Goal: Information Seeking & Learning: Learn about a topic

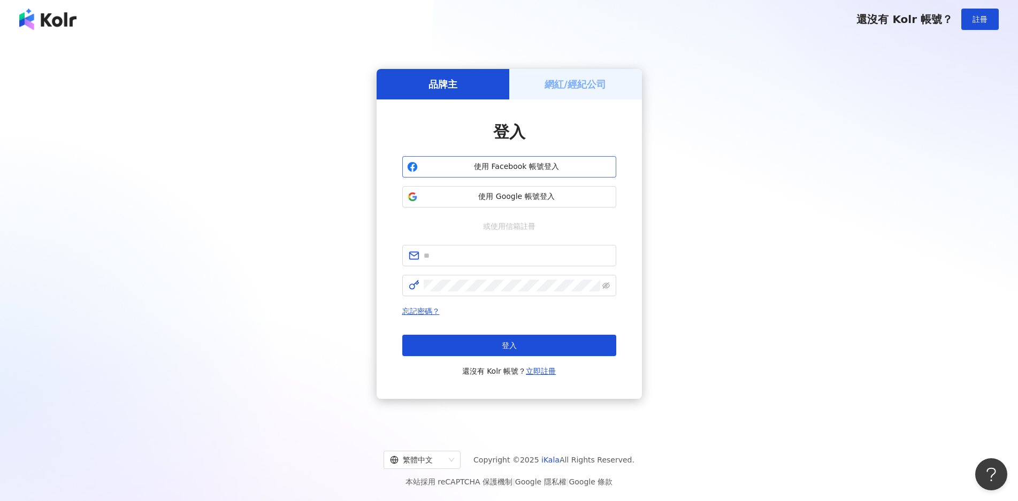
click at [589, 170] on span "使用 Facebook 帳號登入" at bounding box center [516, 167] width 189 height 11
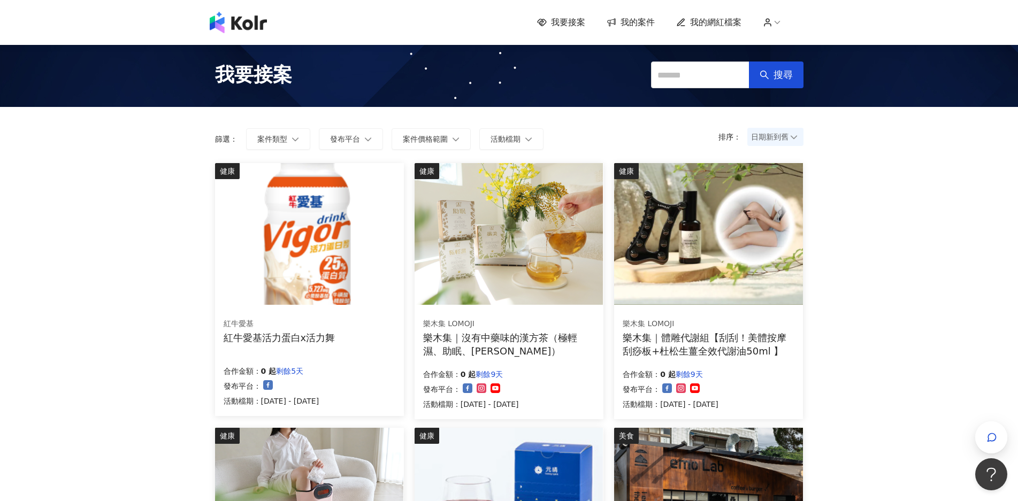
click at [791, 137] on icon at bounding box center [793, 137] width 6 height 4
click at [785, 139] on span "日期新到舊" at bounding box center [775, 137] width 49 height 16
click at [780, 196] on div "日期新到舊" at bounding box center [775, 196] width 39 height 12
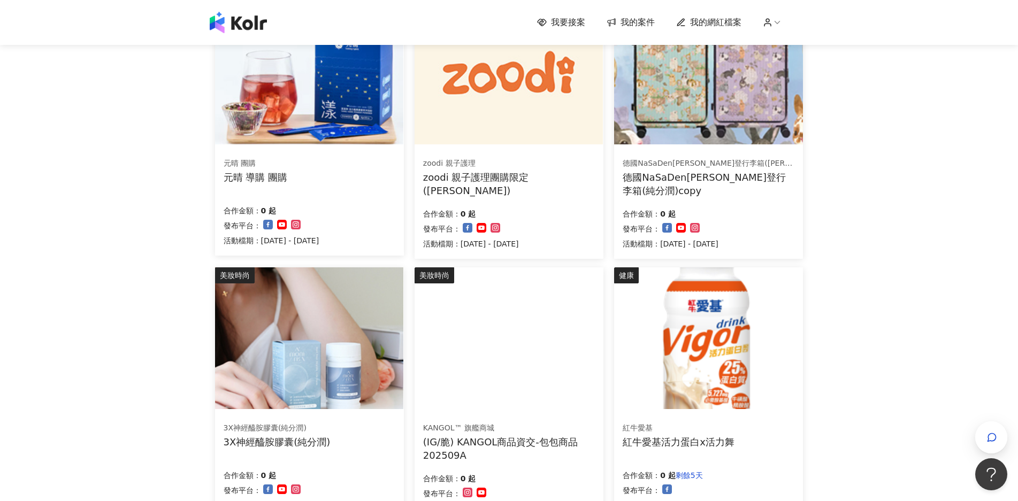
scroll to position [321, 0]
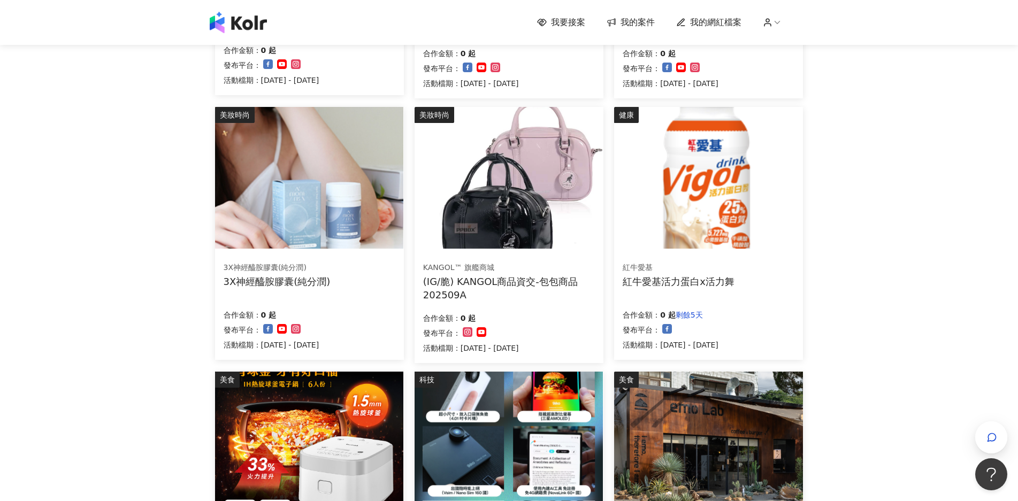
drag, startPoint x: 542, startPoint y: 153, endPoint x: 505, endPoint y: 167, distance: 39.6
click at [505, 167] on img at bounding box center [509, 178] width 188 height 142
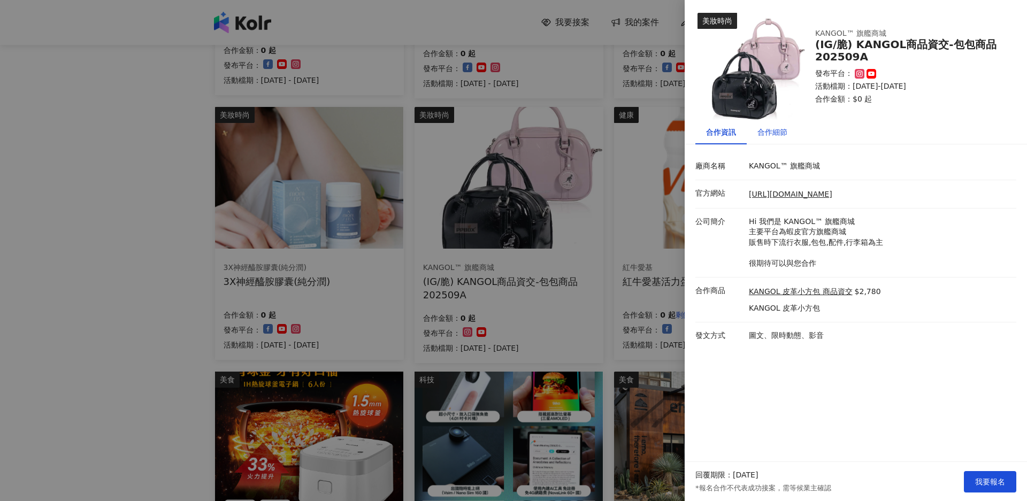
click at [781, 130] on div "合作細節" at bounding box center [773, 132] width 30 height 12
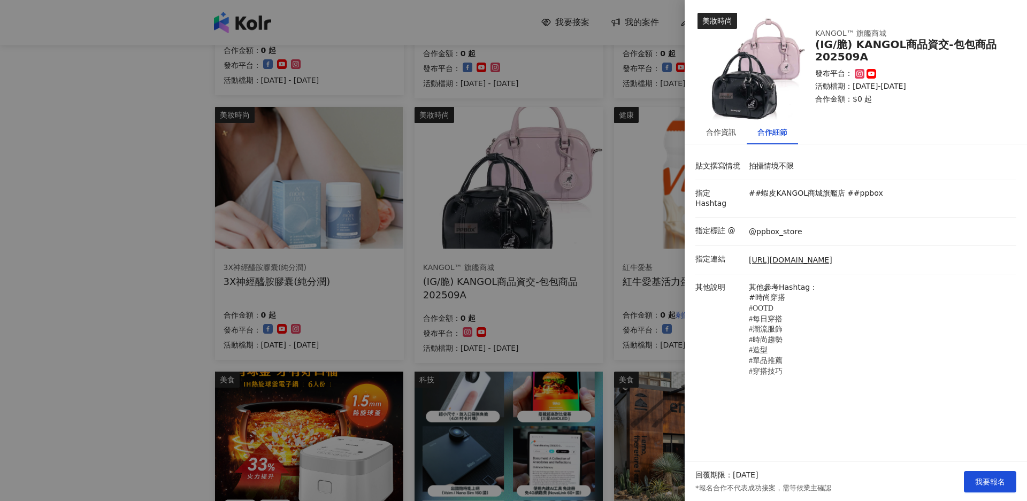
click at [132, 255] on div at bounding box center [513, 250] width 1027 height 501
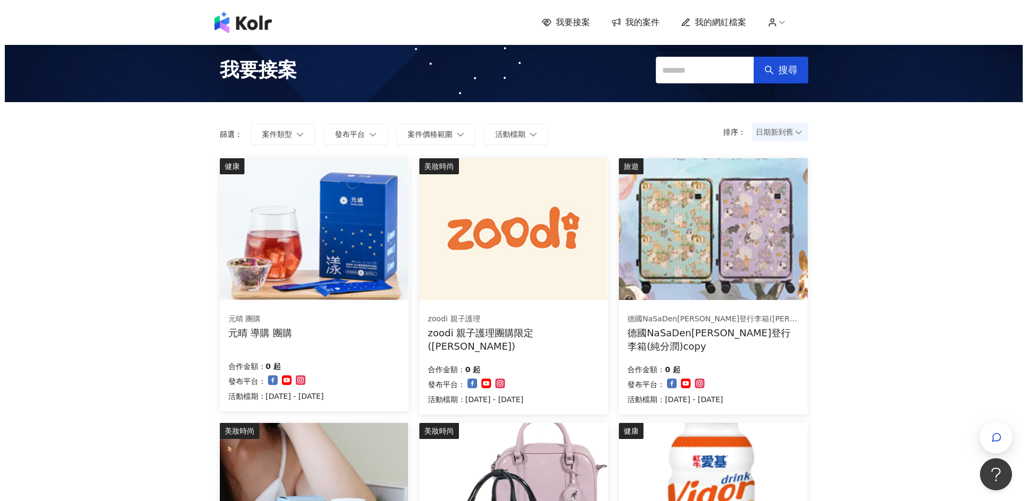
scroll to position [0, 0]
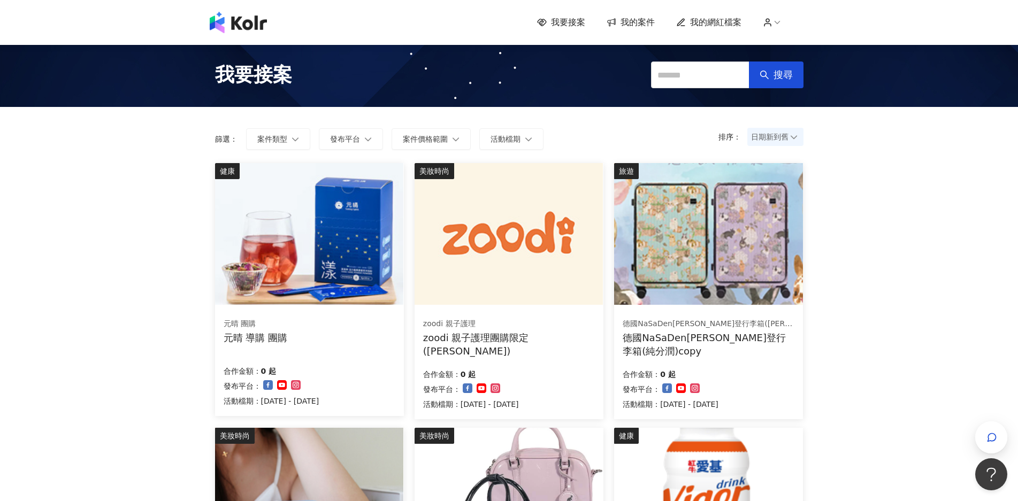
click at [682, 237] on img at bounding box center [708, 234] width 188 height 142
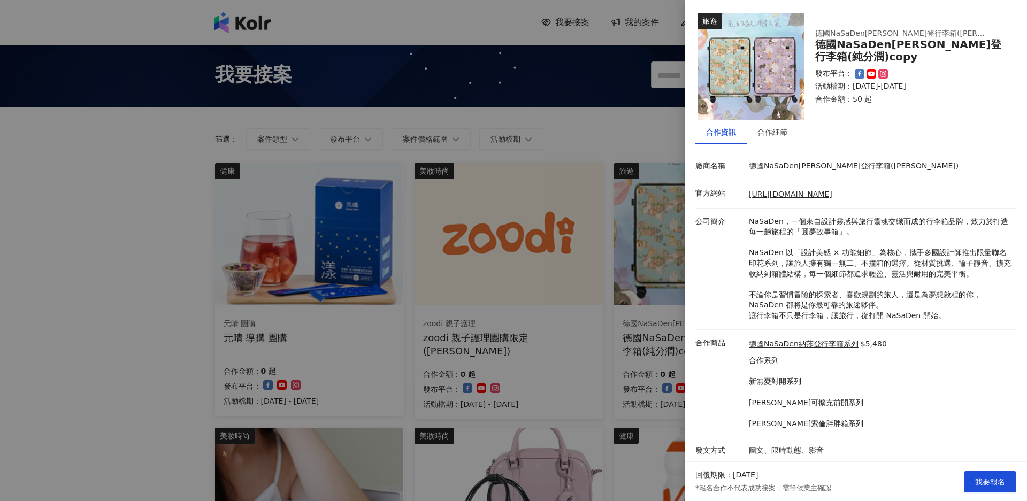
scroll to position [2, 0]
click at [783, 135] on div "合作細節" at bounding box center [773, 131] width 30 height 12
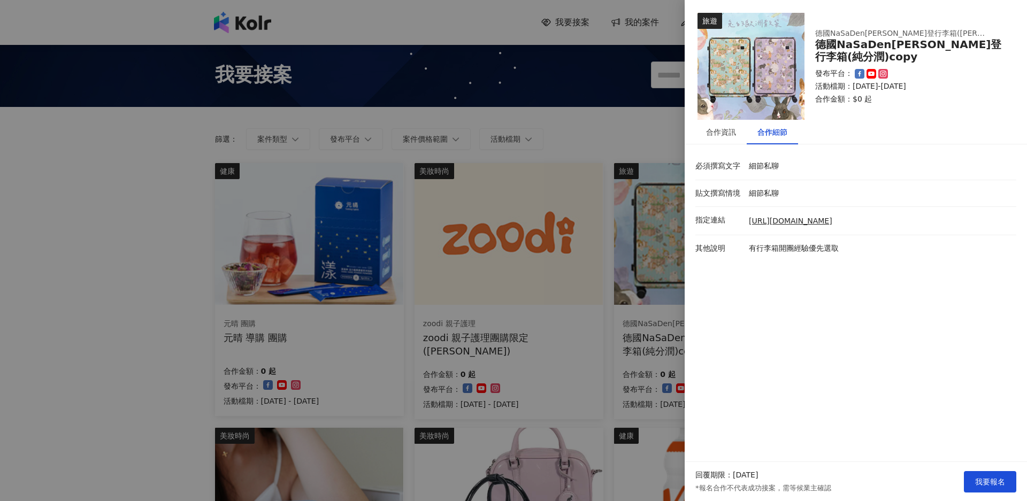
scroll to position [0, 0]
click at [730, 136] on div "合作資訊" at bounding box center [721, 132] width 30 height 12
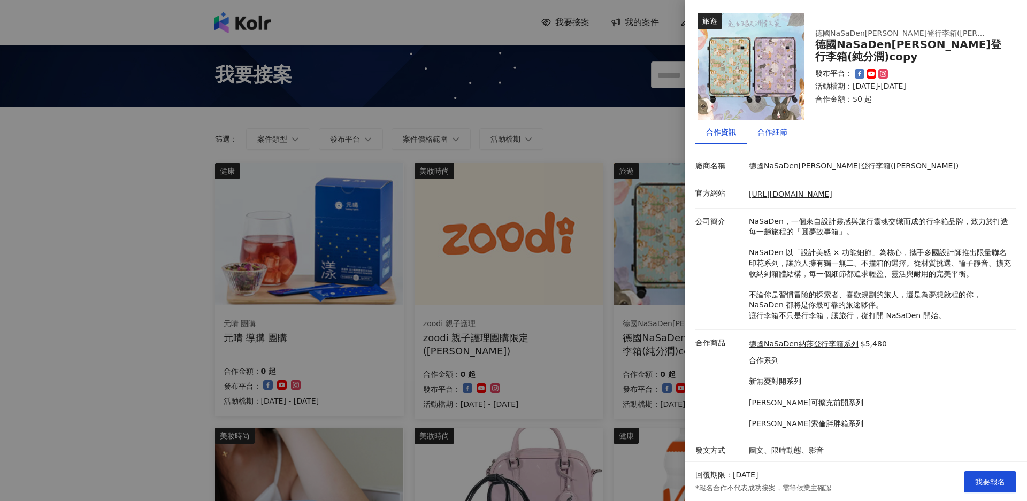
click at [764, 134] on div "合作細節" at bounding box center [773, 132] width 30 height 12
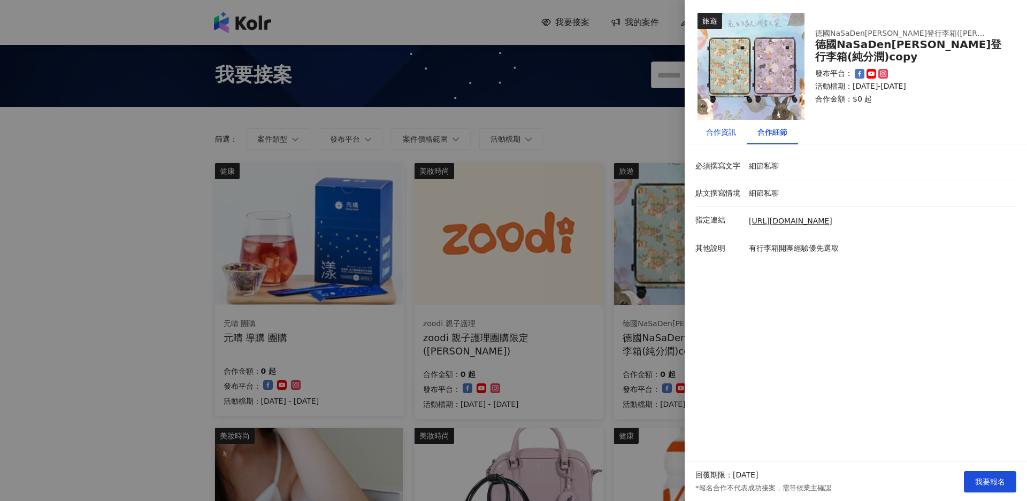
click at [719, 128] on div "合作資訊" at bounding box center [721, 132] width 30 height 12
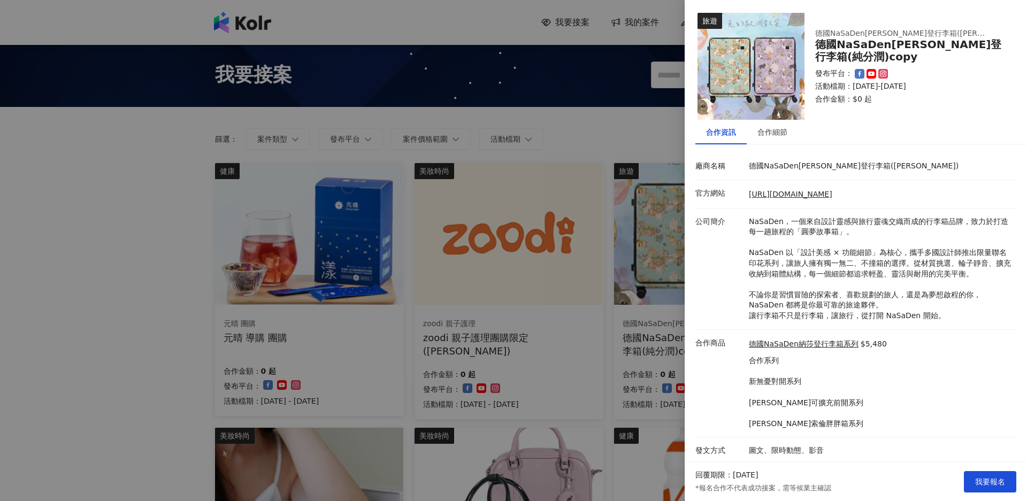
click at [0, 257] on div at bounding box center [513, 250] width 1027 height 501
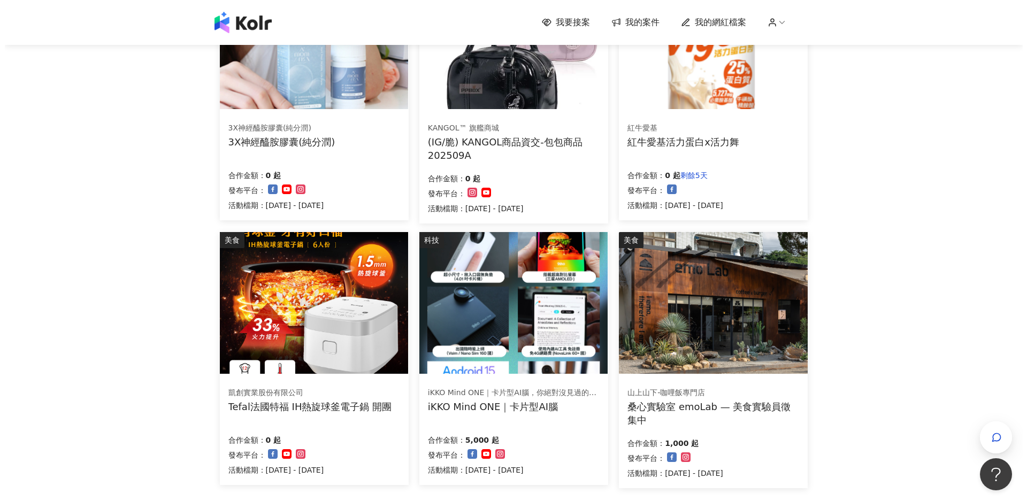
scroll to position [589, 0]
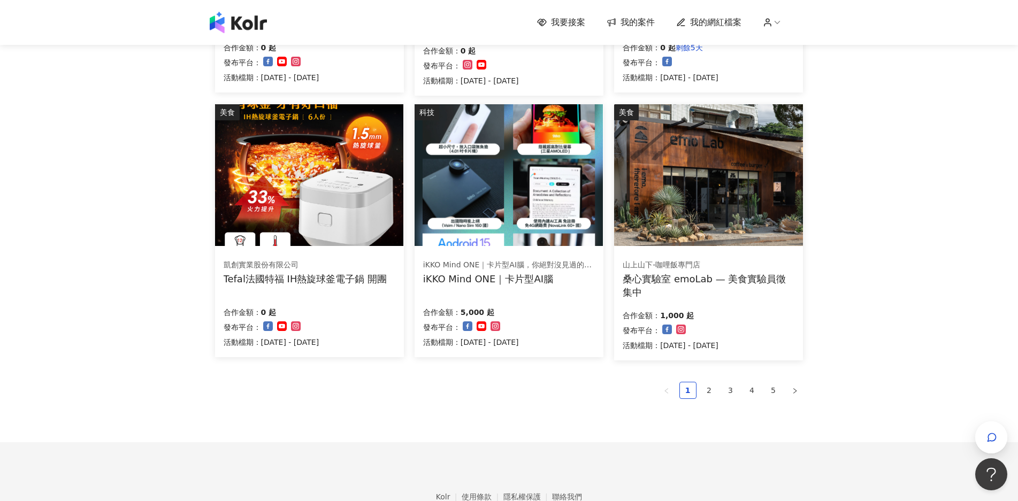
click at [712, 233] on img at bounding box center [708, 175] width 188 height 142
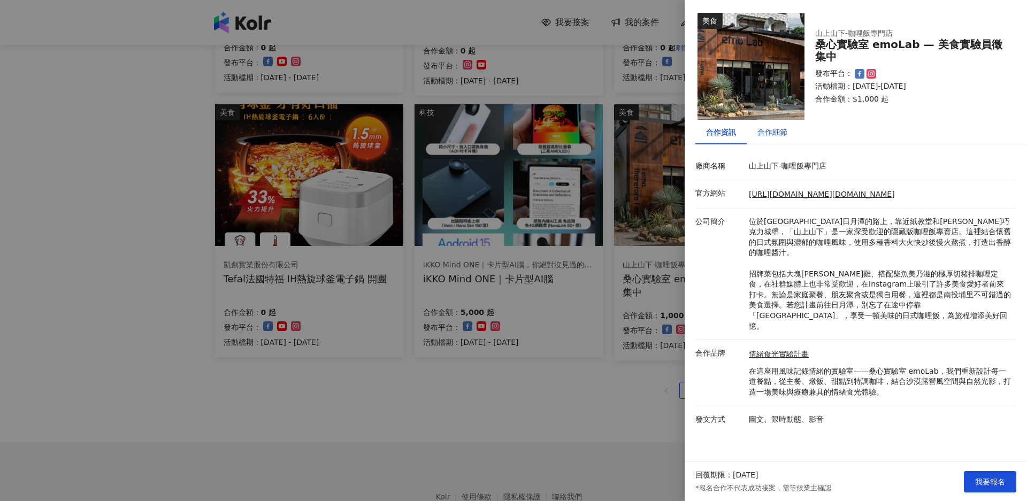
click at [777, 132] on div "合作細節" at bounding box center [773, 132] width 30 height 12
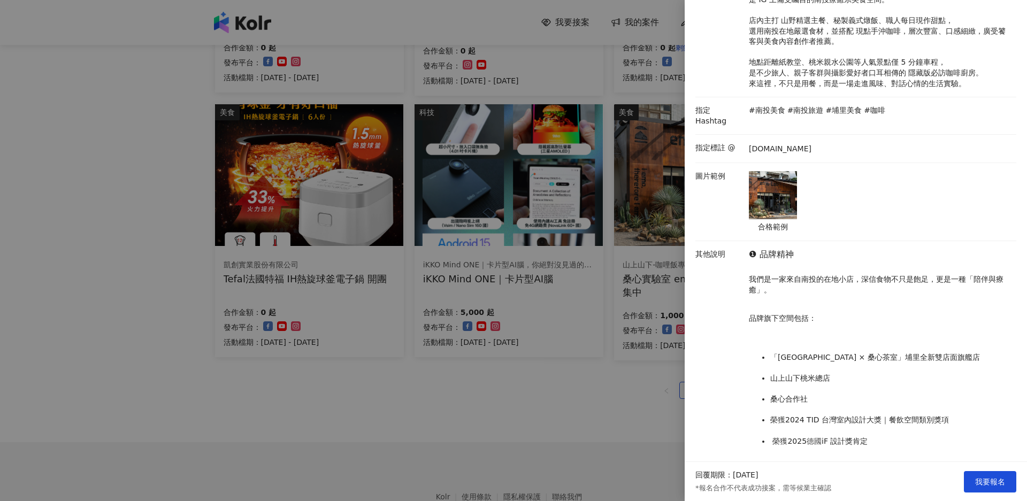
scroll to position [268, 0]
click at [763, 179] on img at bounding box center [773, 195] width 48 height 48
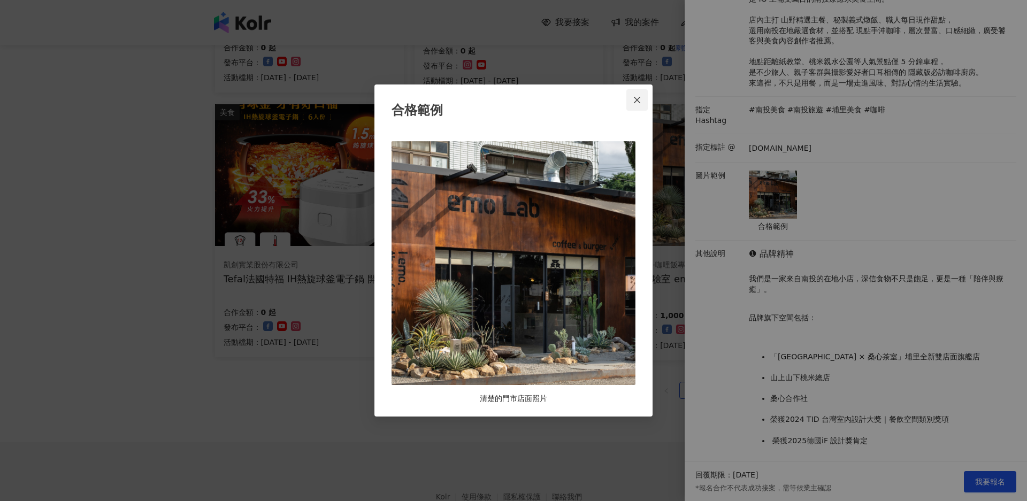
click at [639, 101] on icon "close" at bounding box center [637, 100] width 9 height 9
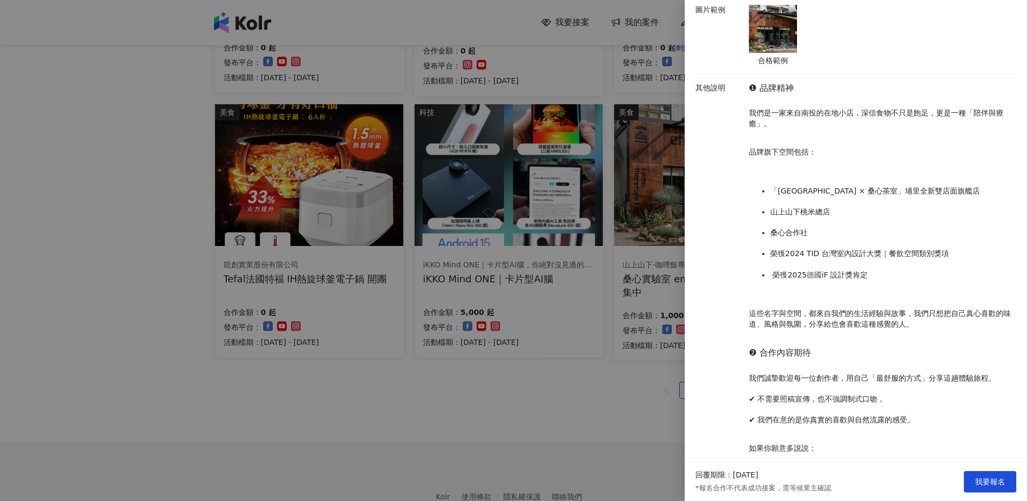
scroll to position [375, 0]
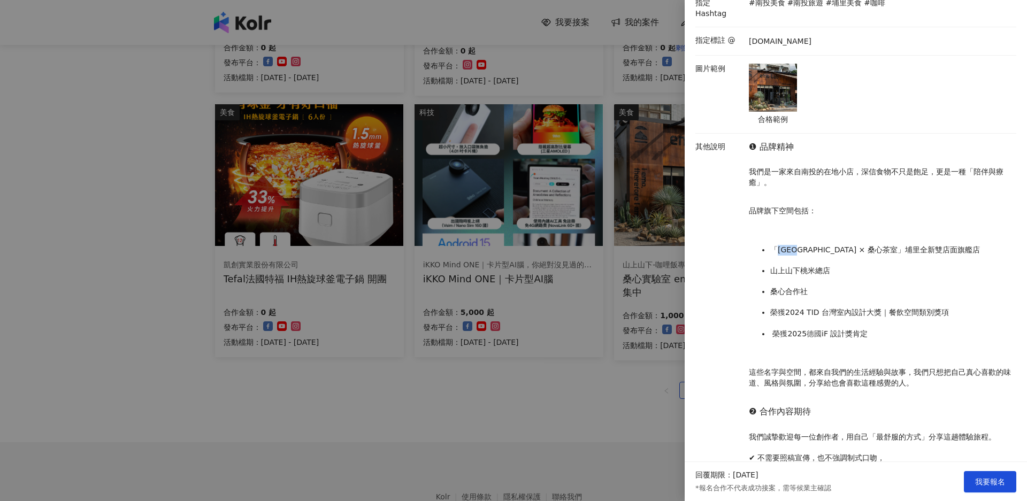
drag, startPoint x: 777, startPoint y: 236, endPoint x: 805, endPoint y: 241, distance: 28.9
click at [805, 245] on li "「[GEOGRAPHIC_DATA] × 桑心茶室」埔里全新雙店面旗艦店" at bounding box center [891, 250] width 241 height 11
copy li "山上山下"
click at [926, 266] on li "山上山下桃米總店" at bounding box center [891, 271] width 241 height 11
drag, startPoint x: 814, startPoint y: 239, endPoint x: 854, endPoint y: 240, distance: 39.1
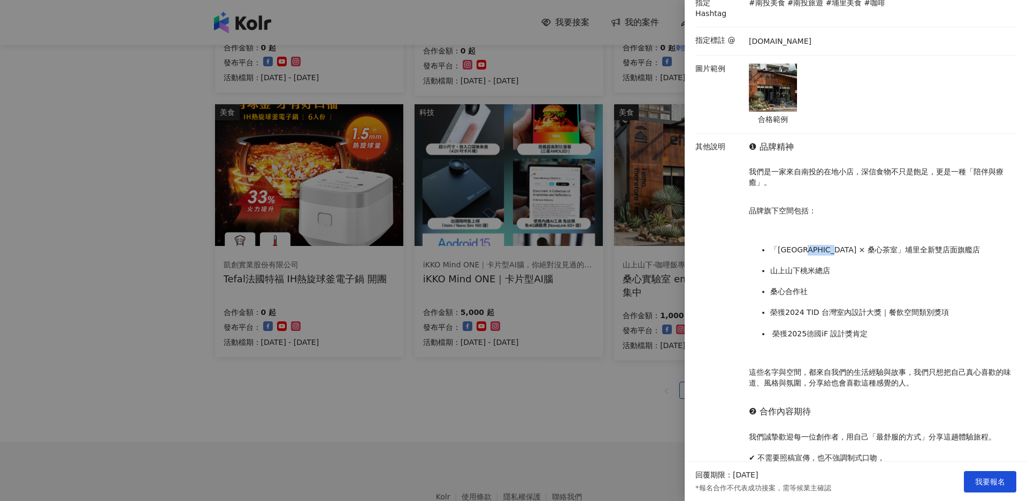
click at [854, 245] on li "「[GEOGRAPHIC_DATA] × 桑心茶室」埔里全新雙店面旗艦店" at bounding box center [891, 250] width 241 height 11
click at [842, 268] on ul "「[GEOGRAPHIC_DATA] × 桑心茶室」埔里全新雙店面旗艦店 山上山下桃米總店 桑心合作社 榮獲 2024 TID 台灣室內設計大獎｜餐飲空間類別…" at bounding box center [880, 292] width 262 height 116
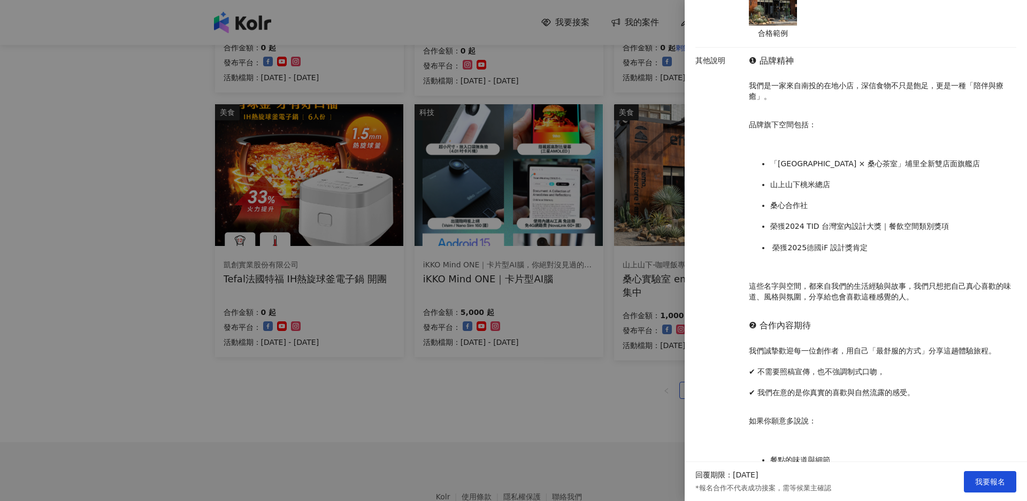
scroll to position [482, 0]
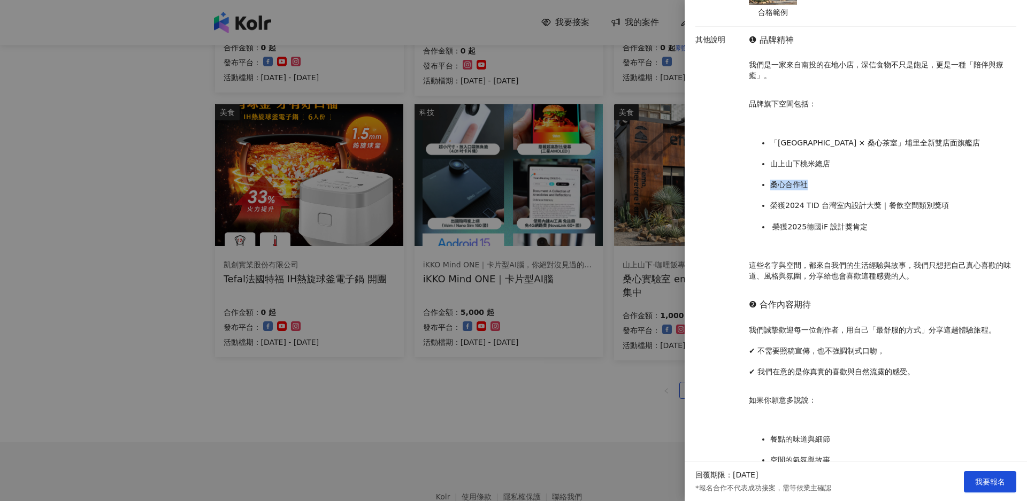
drag, startPoint x: 771, startPoint y: 172, endPoint x: 805, endPoint y: 178, distance: 34.3
click at [805, 180] on li "桑心合作社" at bounding box center [891, 185] width 241 height 11
copy li "桑心合作社"
click at [0, 281] on div at bounding box center [513, 250] width 1027 height 501
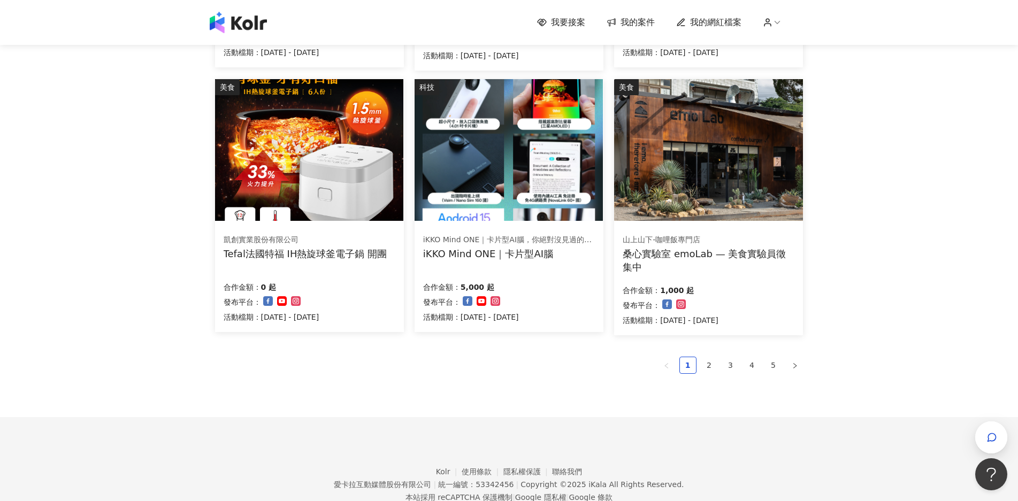
scroll to position [647, 0]
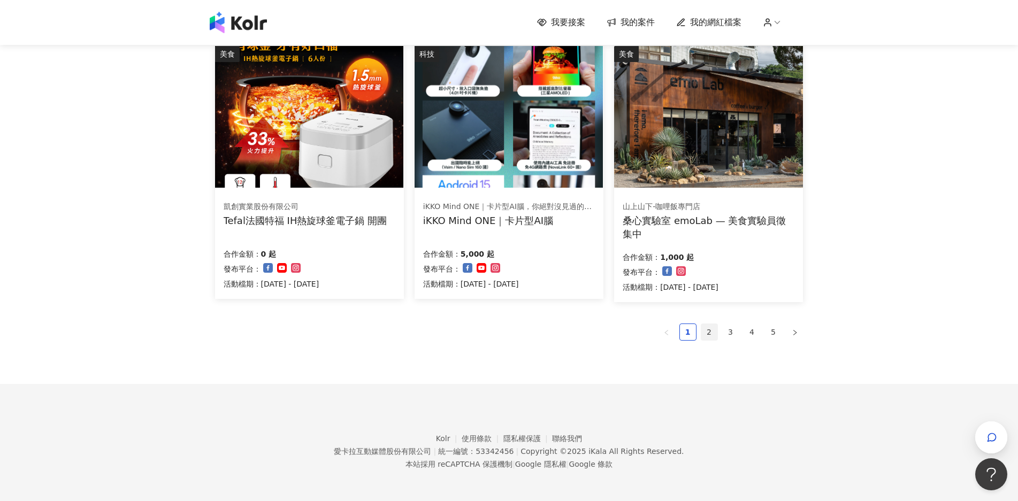
click at [711, 325] on link "2" at bounding box center [710, 332] width 16 height 16
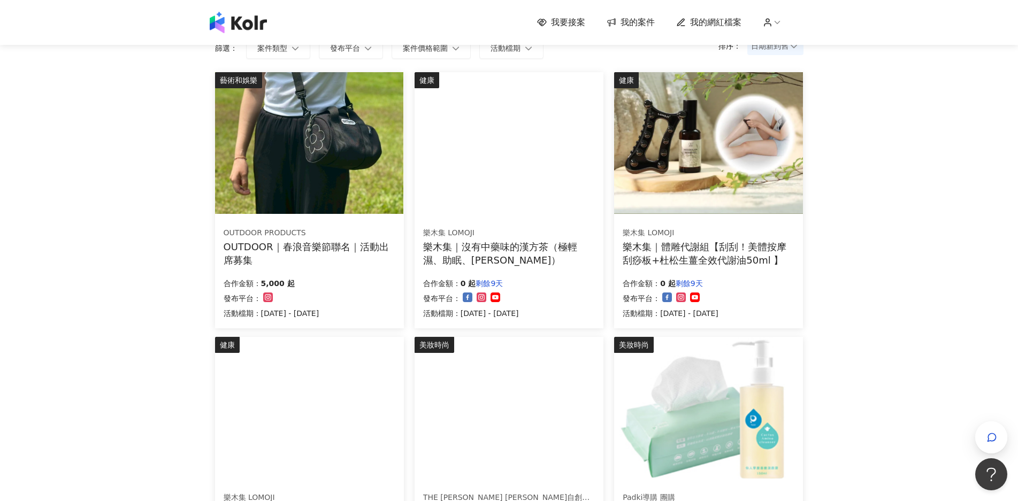
scroll to position [5, 0]
